Goal: Transaction & Acquisition: Subscribe to service/newsletter

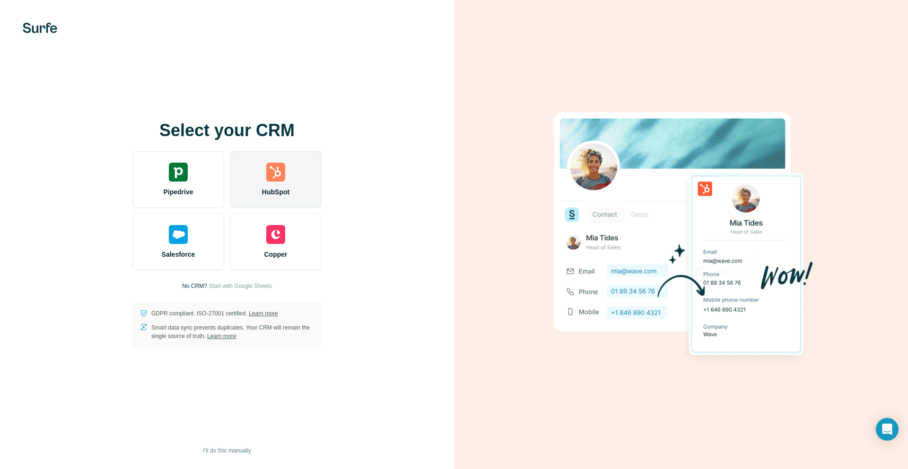
click at [294, 178] on div "HubSpot" at bounding box center [276, 179] width 92 height 57
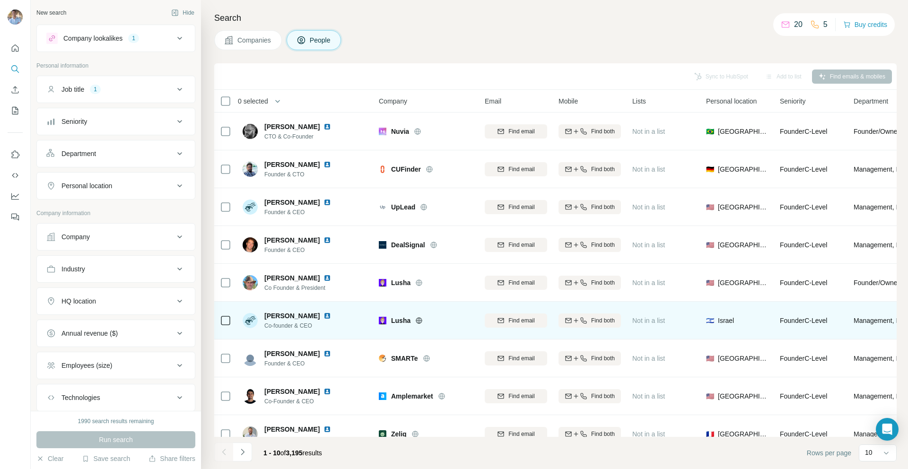
scroll to position [54, 0]
